Goal: Book appointment/travel/reservation

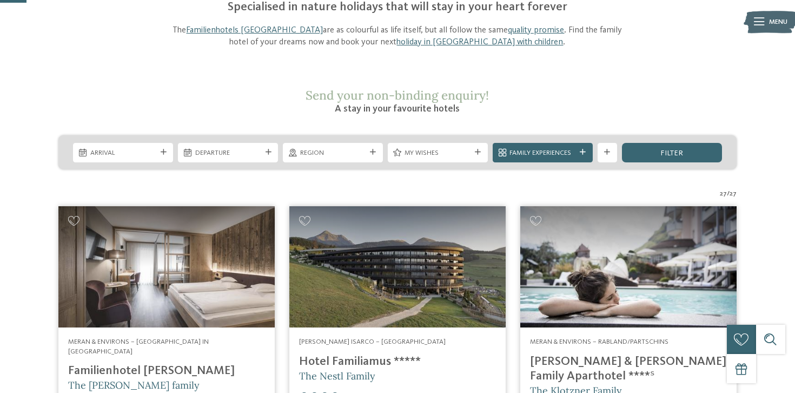
scroll to position [134, 0]
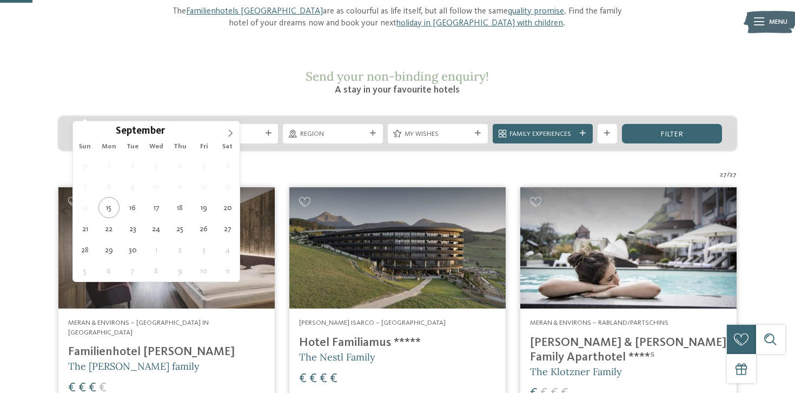
click at [129, 129] on span "Arrival" at bounding box center [123, 134] width 66 height 10
click at [231, 131] on icon at bounding box center [231, 133] width 8 height 8
type input "****"
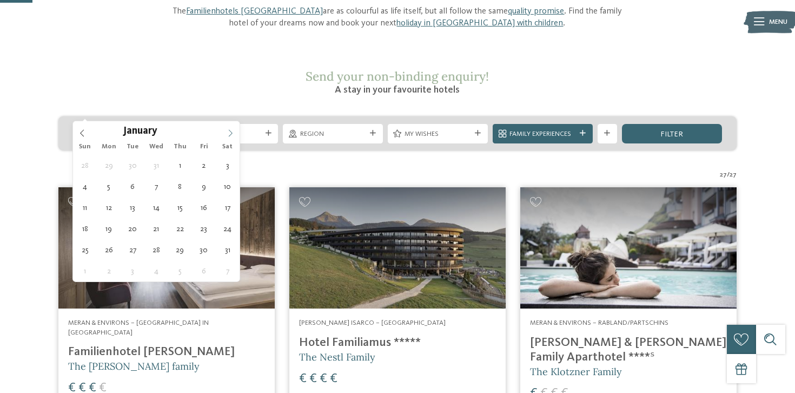
click at [231, 131] on icon at bounding box center [231, 133] width 8 height 8
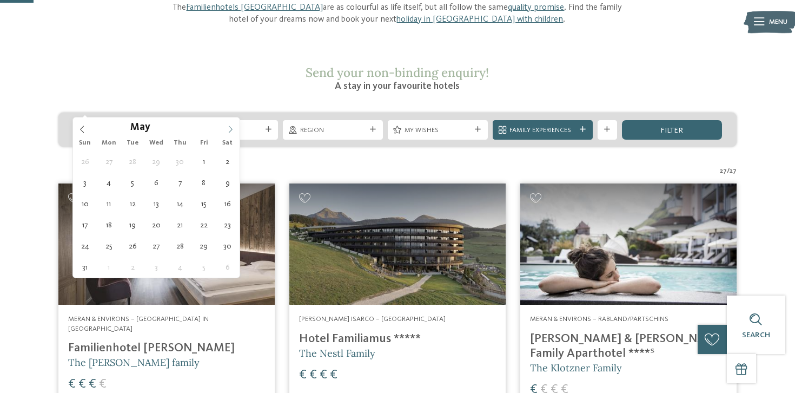
scroll to position [140, 0]
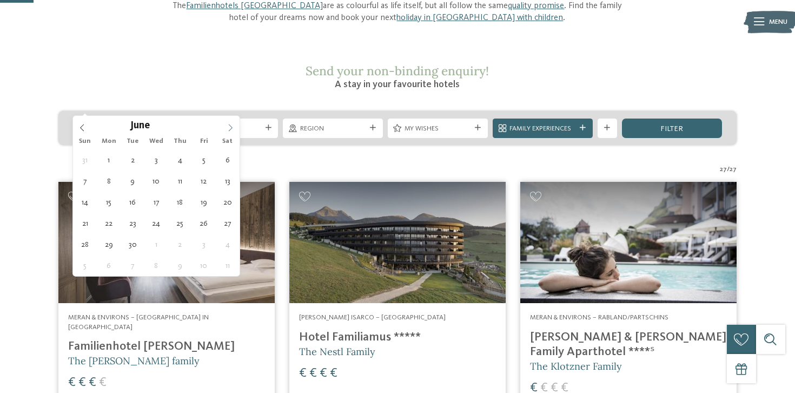
click at [231, 131] on icon at bounding box center [231, 128] width 8 height 8
type div "26.06.2026"
type input "****"
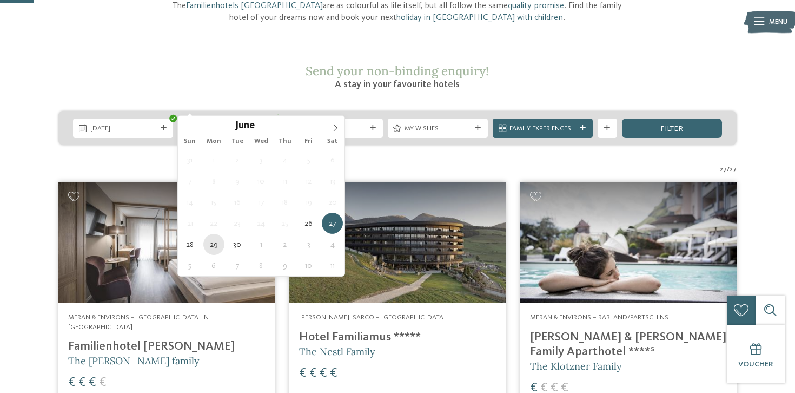
type div "29.06.2026"
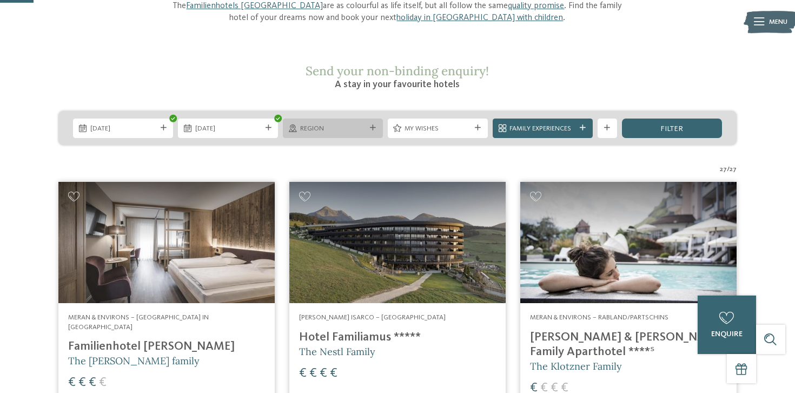
click at [341, 124] on span "Region" at bounding box center [333, 129] width 66 height 10
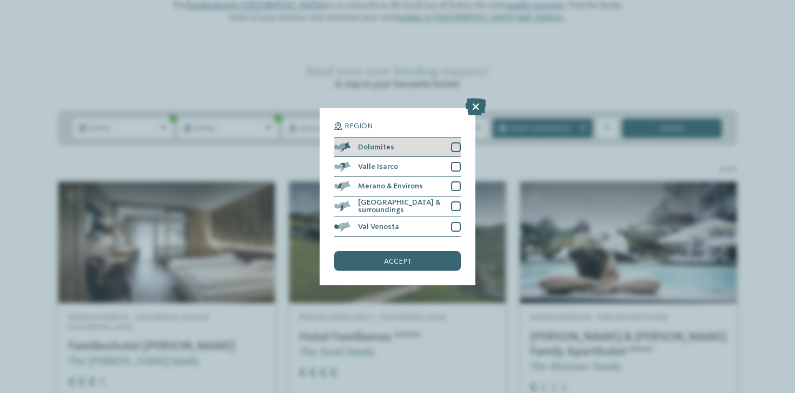
click at [455, 145] on div at bounding box center [456, 147] width 10 height 10
click at [417, 259] on div "accept" at bounding box center [397, 260] width 127 height 19
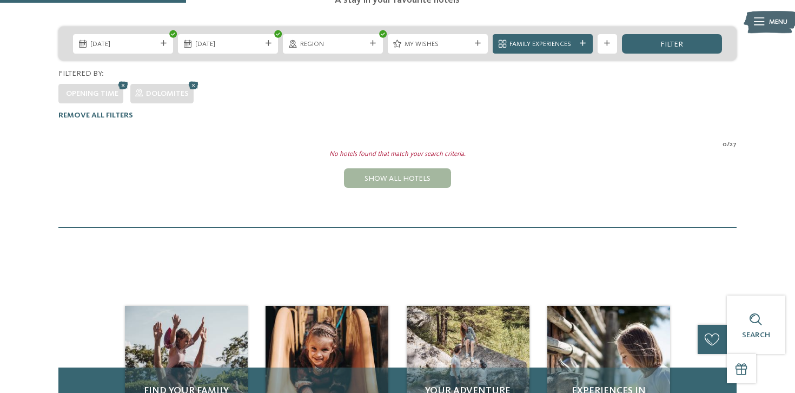
scroll to position [13, 0]
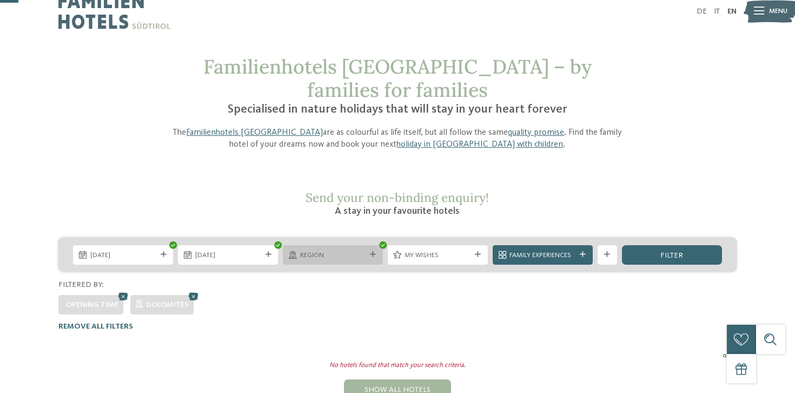
click at [328, 250] on span "Region" at bounding box center [333, 255] width 66 height 10
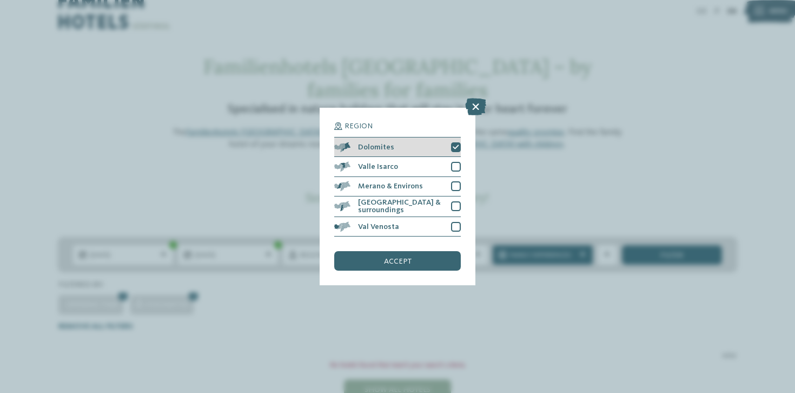
click at [455, 148] on icon at bounding box center [456, 147] width 6 height 6
click at [400, 263] on span "accept" at bounding box center [398, 261] width 28 height 8
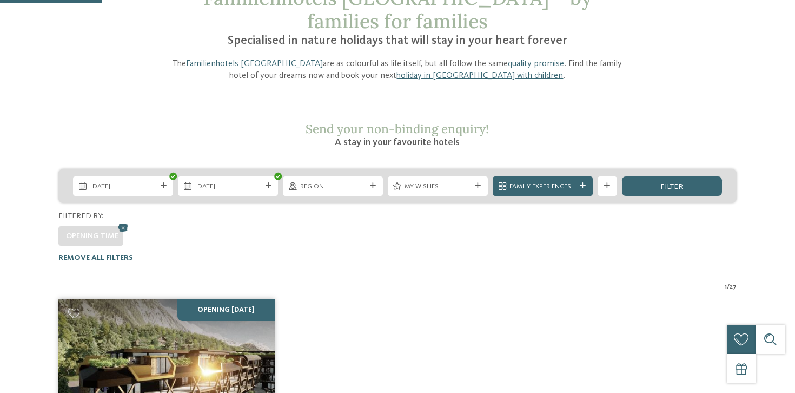
scroll to position [138, 0]
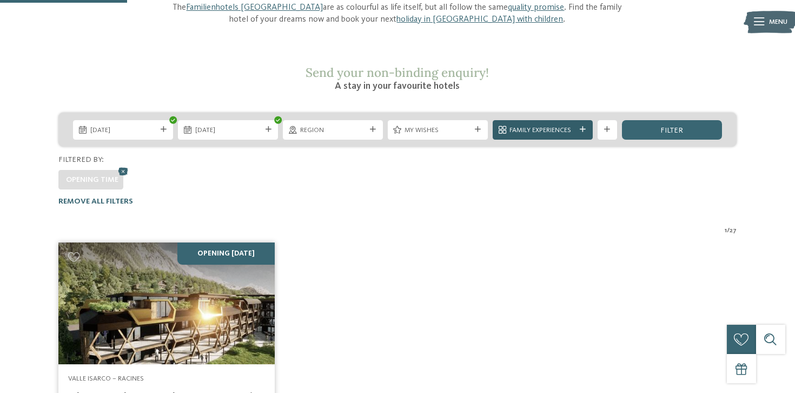
click at [538, 120] on div "Family Experiences" at bounding box center [543, 129] width 100 height 19
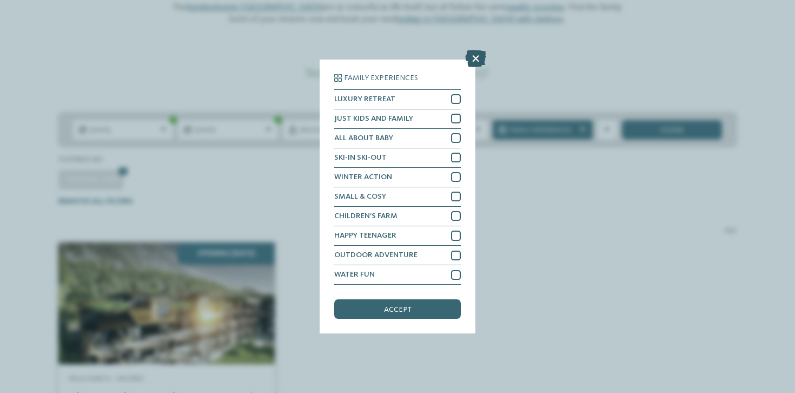
click at [479, 56] on icon at bounding box center [475, 58] width 21 height 17
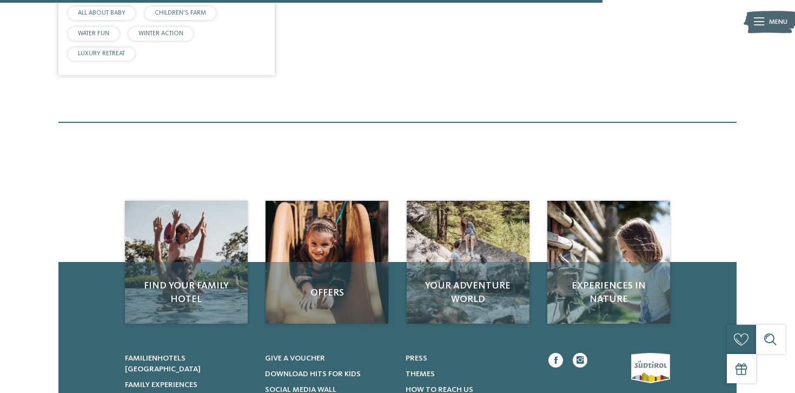
scroll to position [723, 0]
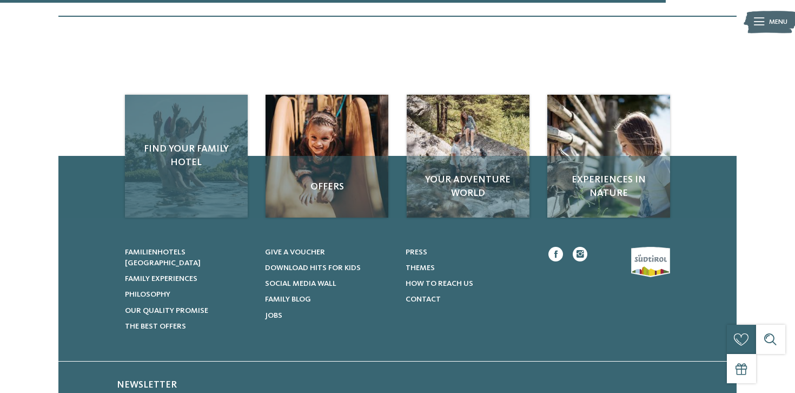
click at [208, 164] on div "Find your family hotel" at bounding box center [186, 156] width 123 height 123
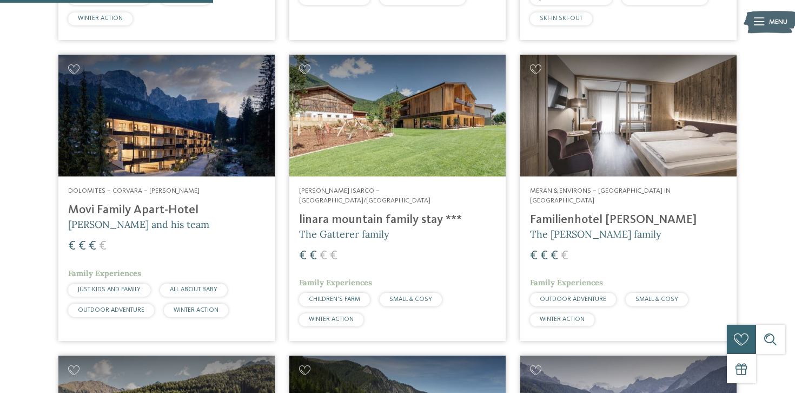
scroll to position [917, 0]
